Goal: Navigation & Orientation: Find specific page/section

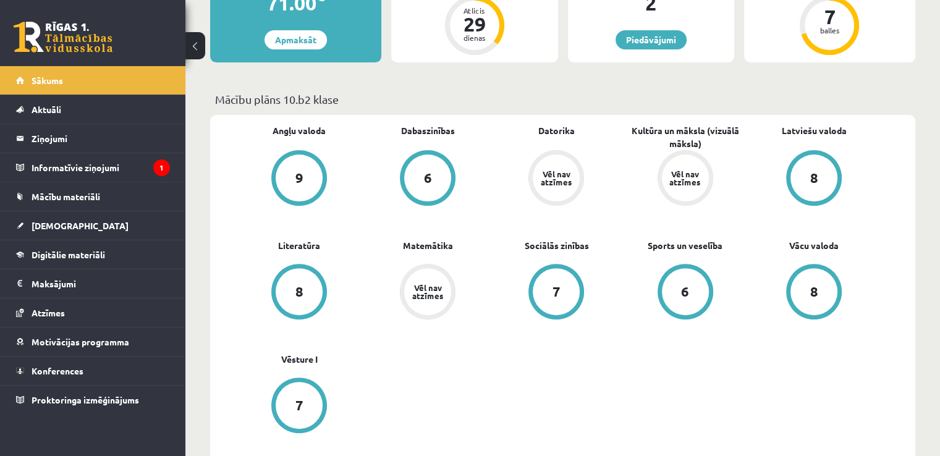
scroll to position [353, 0]
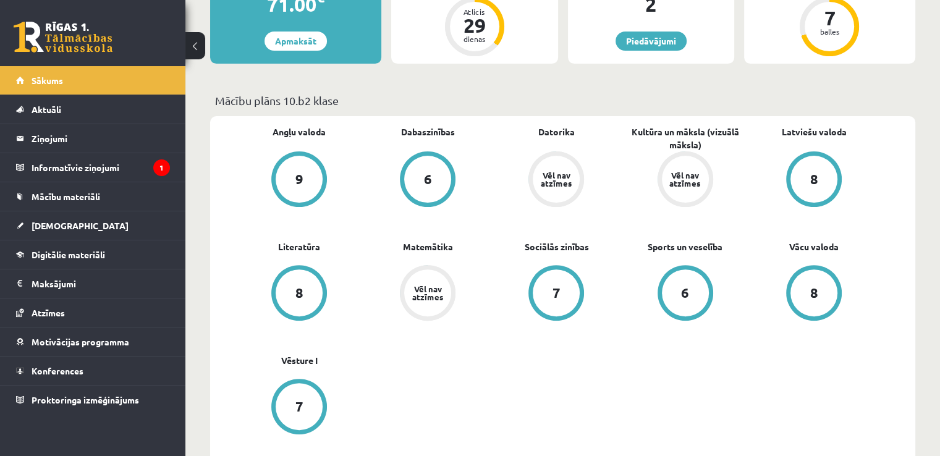
click at [570, 197] on div "Vēl nav atzīmes" at bounding box center [556, 179] width 47 height 47
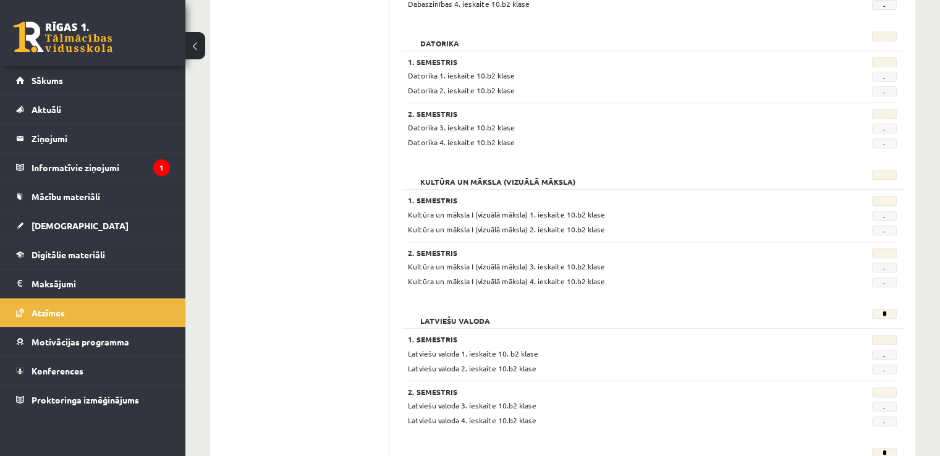
scroll to position [450, 0]
click at [65, 167] on legend "Informatīvie ziņojumi 1" at bounding box center [101, 167] width 138 height 28
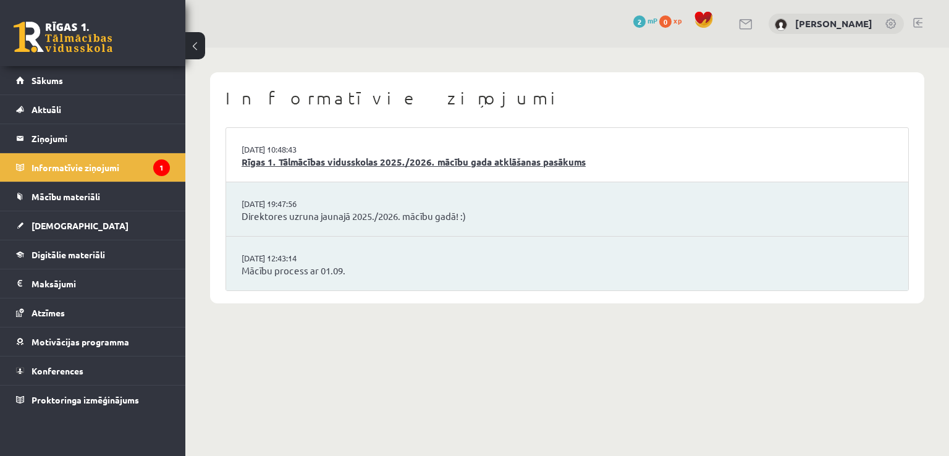
click at [357, 156] on link "Rīgas 1. Tālmācības vidusskolas 2025./2026. mācību gada atklāšanas pasākums" at bounding box center [567, 162] width 651 height 14
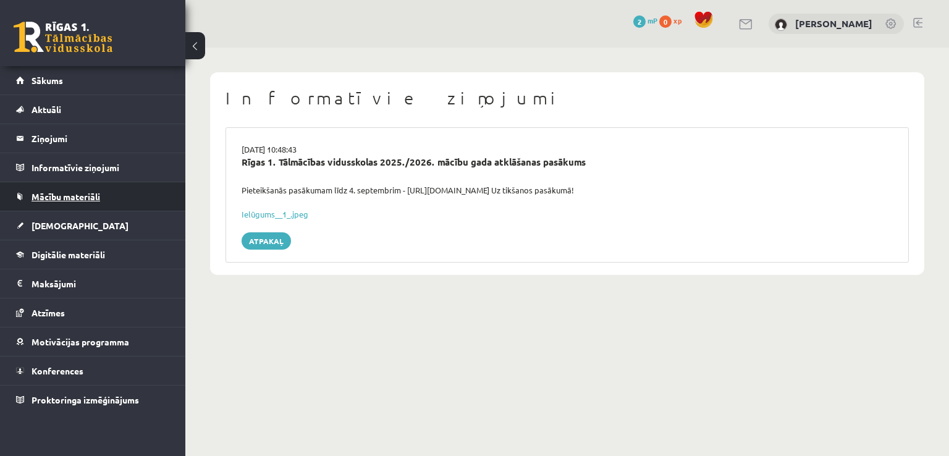
click at [91, 196] on span "Mācību materiāli" at bounding box center [66, 196] width 69 height 11
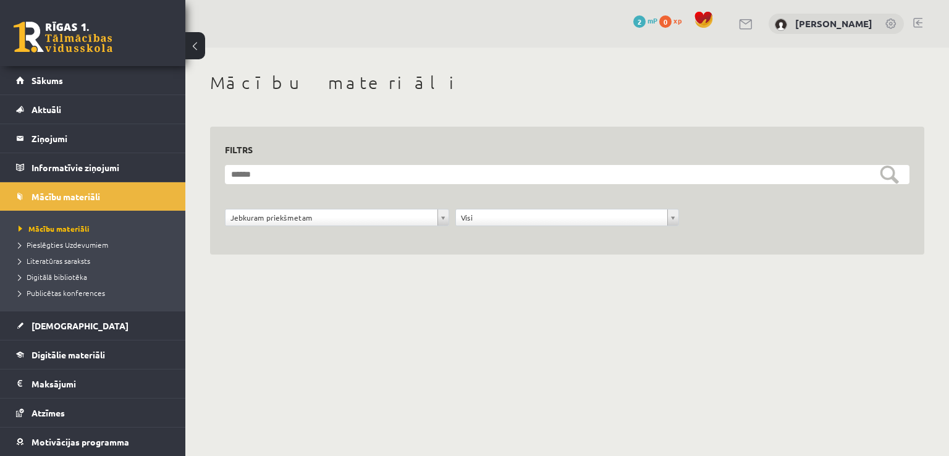
click at [449, 216] on div "Jebkuram priekšmetam" at bounding box center [337, 217] width 224 height 17
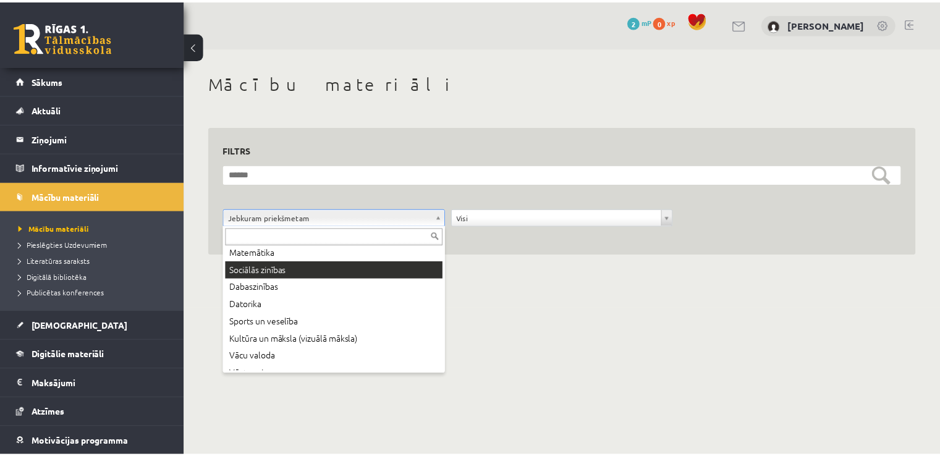
scroll to position [84, 0]
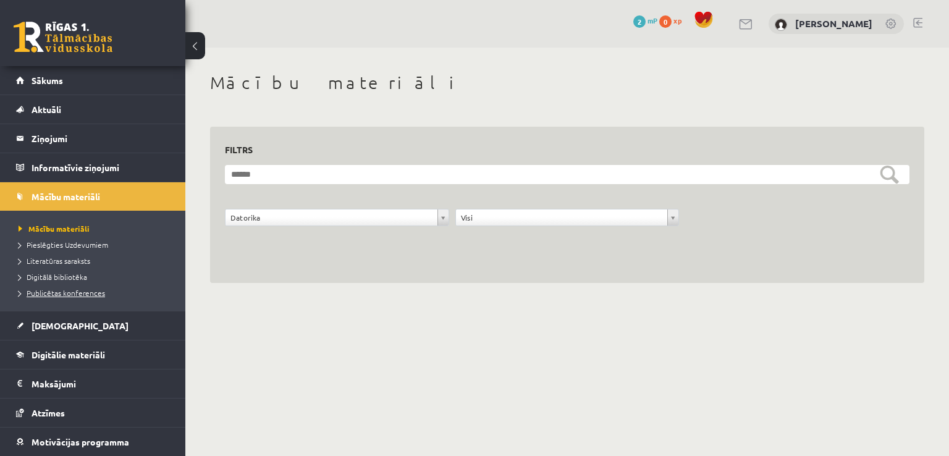
click at [36, 291] on span "Publicētas konferences" at bounding box center [62, 293] width 87 height 10
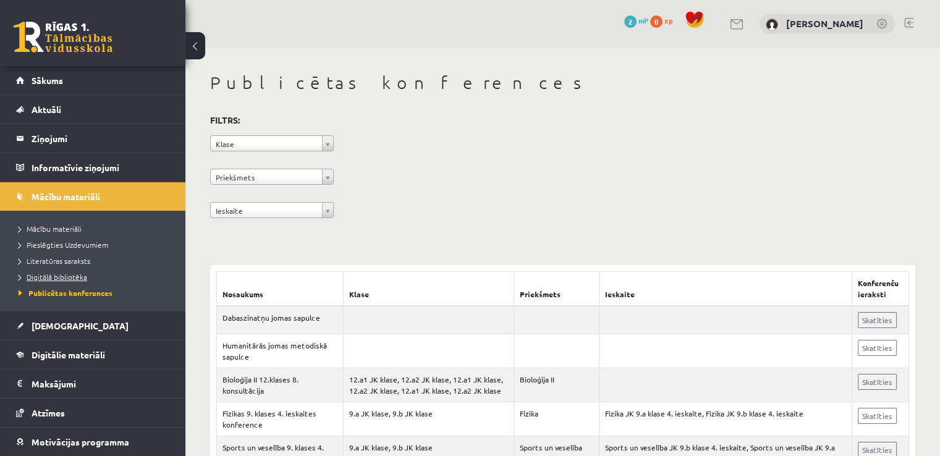
click at [51, 272] on span "Digitālā bibliotēka" at bounding box center [53, 277] width 69 height 10
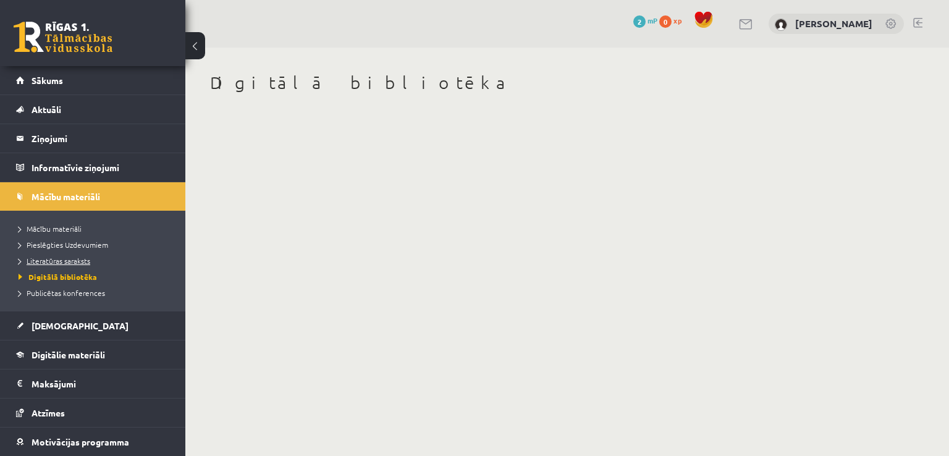
click at [64, 258] on span "Literatūras saraksts" at bounding box center [55, 261] width 72 height 10
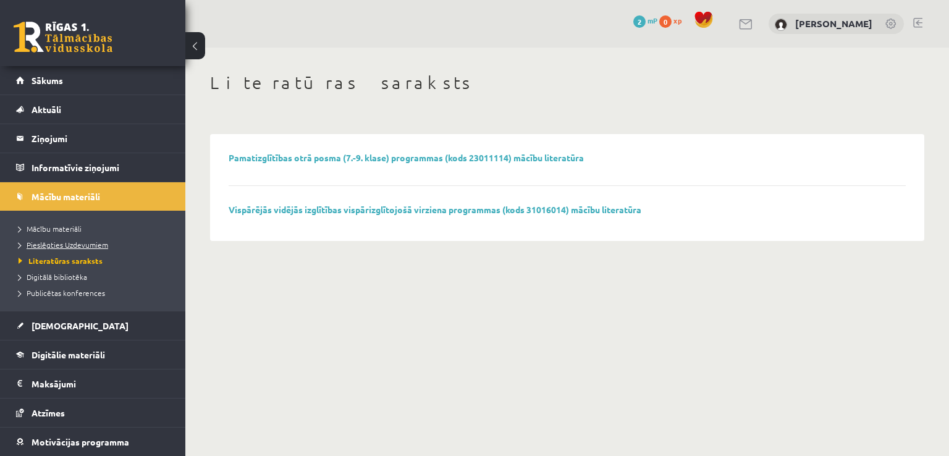
click at [78, 245] on span "Pieslēgties Uzdevumiem" at bounding box center [64, 245] width 90 height 10
click at [95, 242] on span "Pieslēgties Uzdevumiem" at bounding box center [68, 245] width 98 height 10
click at [90, 244] on span "Pieslēgties Uzdevumiem" at bounding box center [68, 245] width 98 height 10
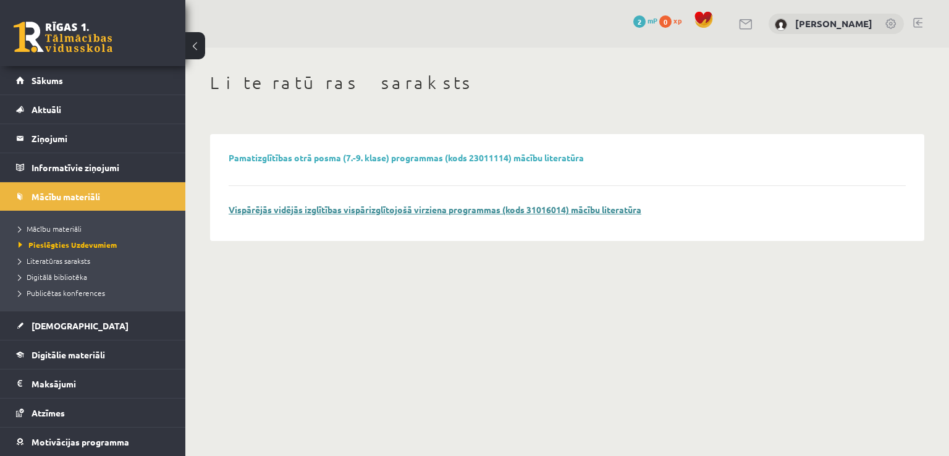
click at [418, 209] on link "Vispārējās vidējās izglītības vispārizglītojošā virziena programmas (kods 31016…" at bounding box center [435, 209] width 413 height 11
click at [835, 18] on link "[PERSON_NAME]" at bounding box center [833, 23] width 77 height 12
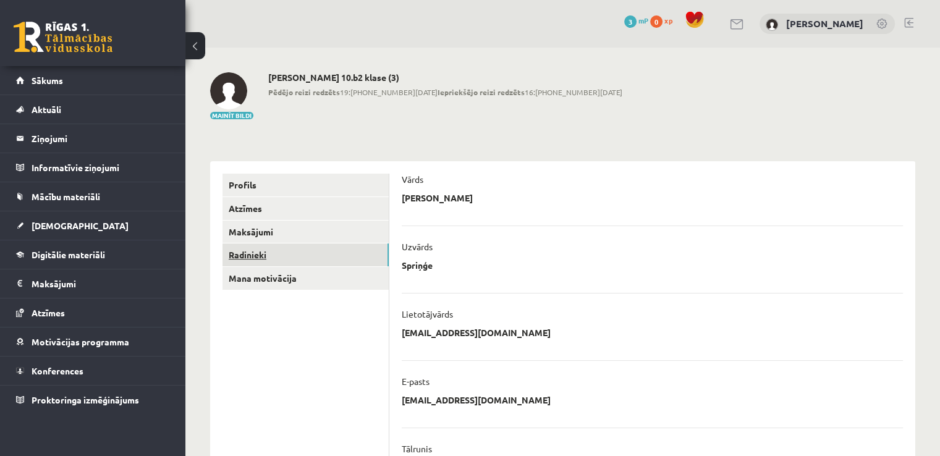
click at [250, 255] on link "Radinieki" at bounding box center [305, 254] width 166 height 23
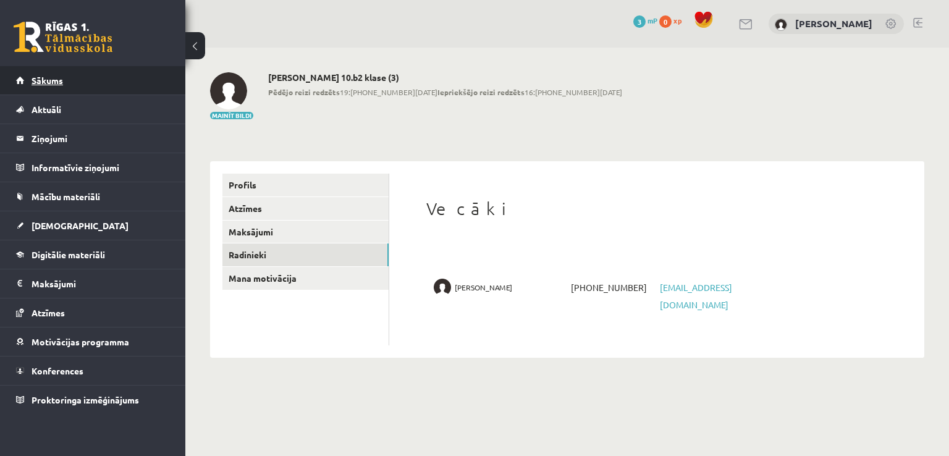
click at [54, 78] on span "Sākums" at bounding box center [48, 80] width 32 height 11
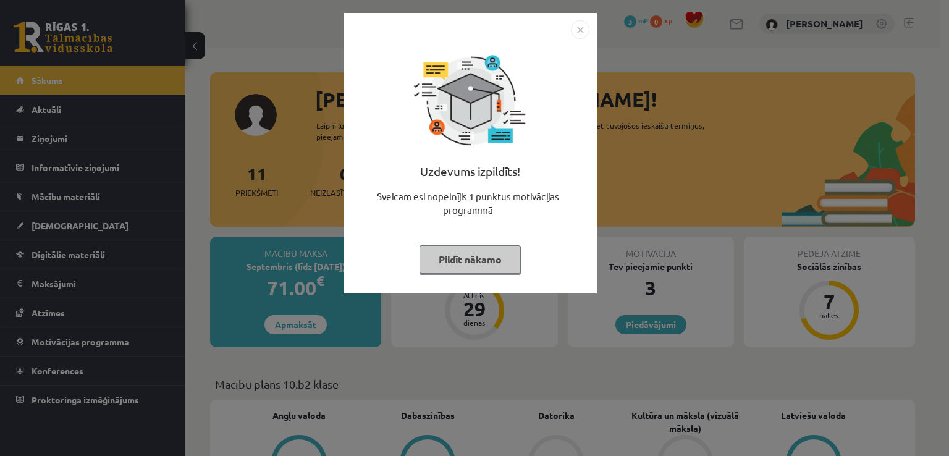
click at [458, 257] on button "Pildīt nākamo" at bounding box center [470, 259] width 101 height 28
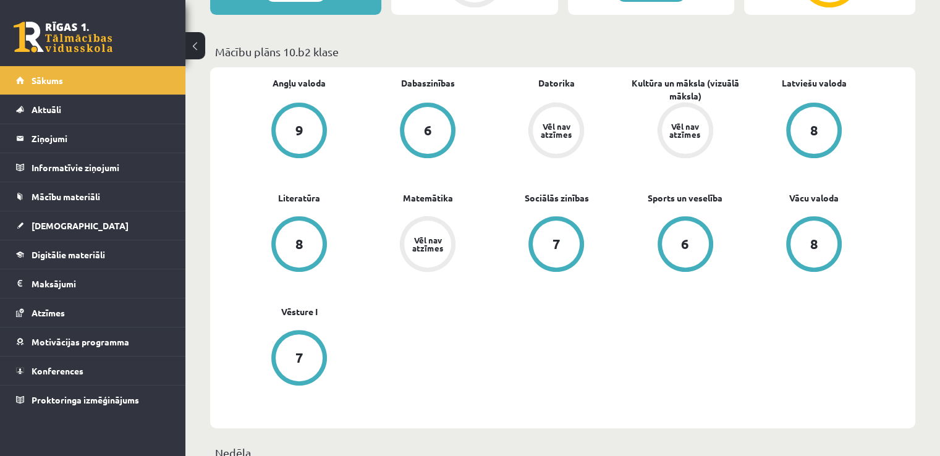
scroll to position [333, 0]
